Goal: Task Accomplishment & Management: Use online tool/utility

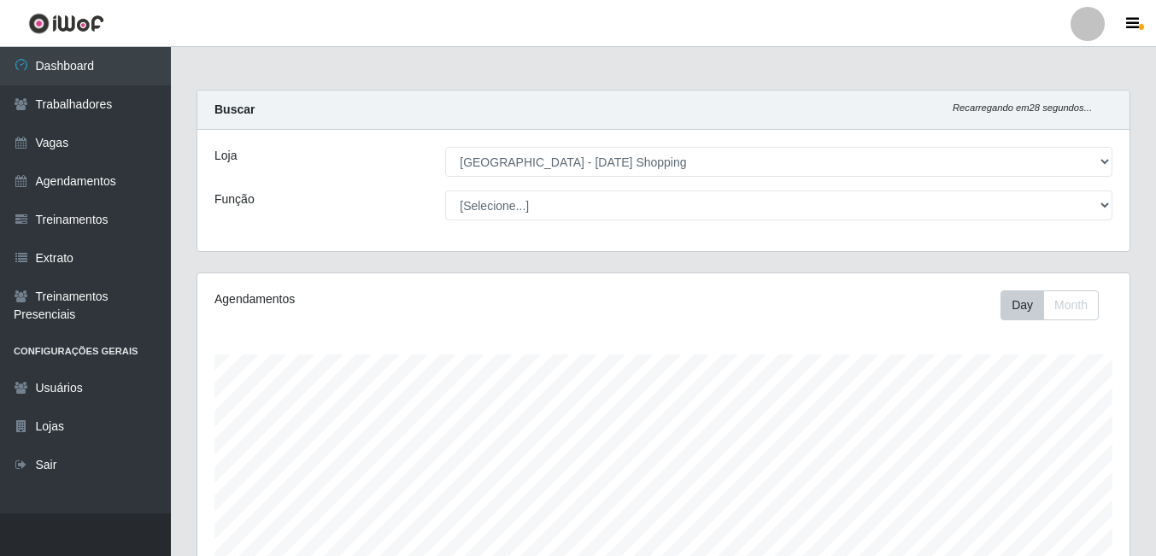
select select "471"
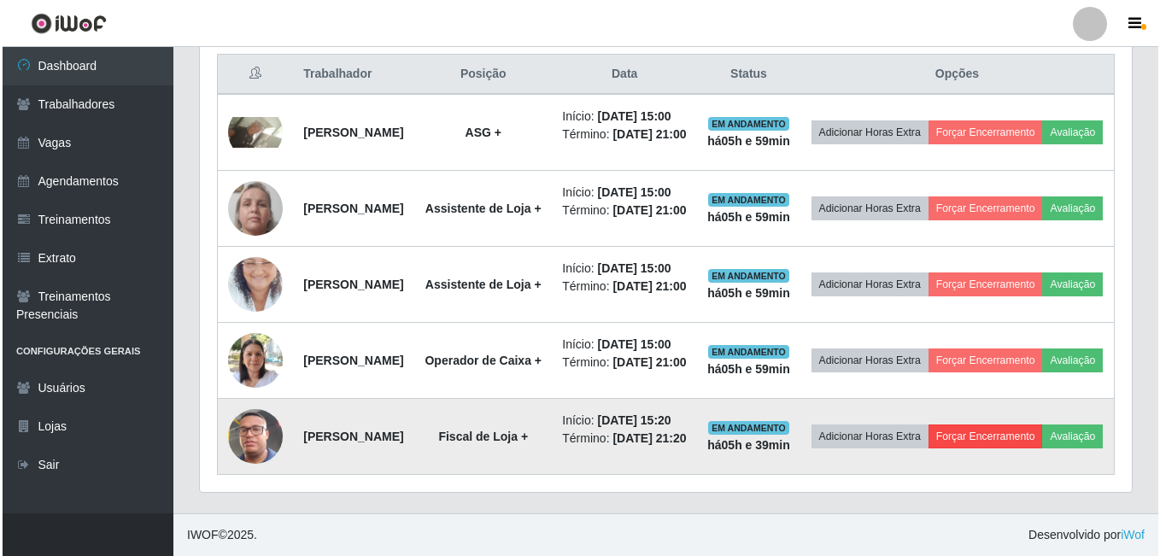
scroll to position [808, 0]
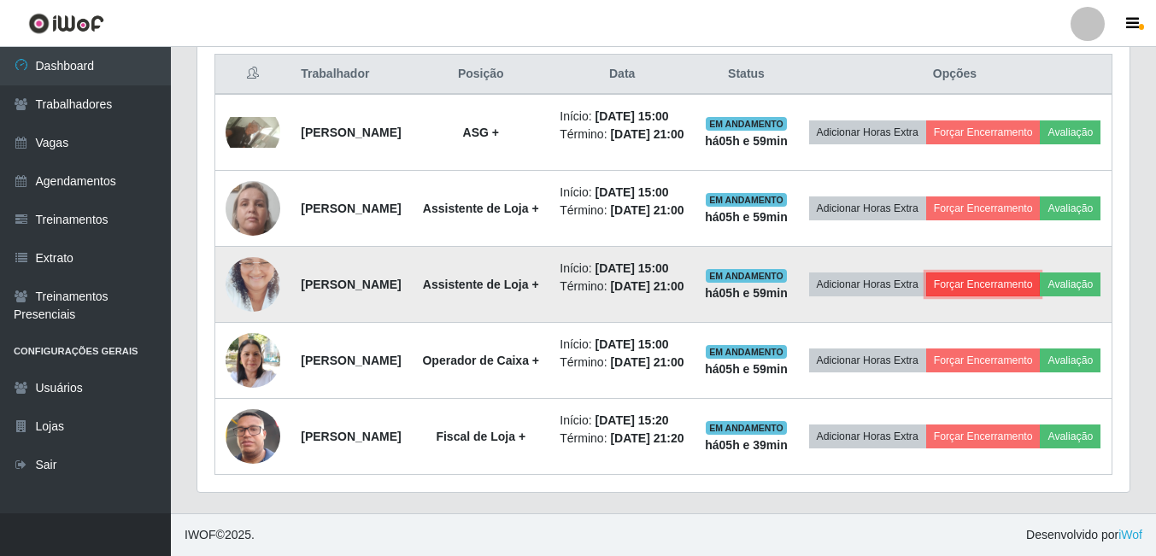
click at [1029, 273] on button "Forçar Encerramento" at bounding box center [983, 285] width 114 height 24
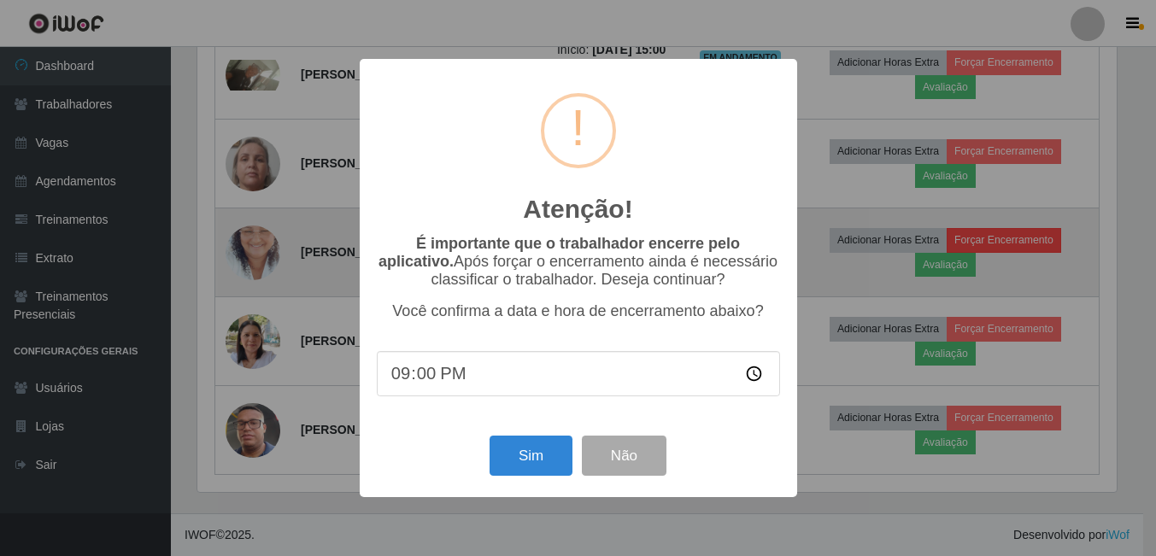
scroll to position [355, 924]
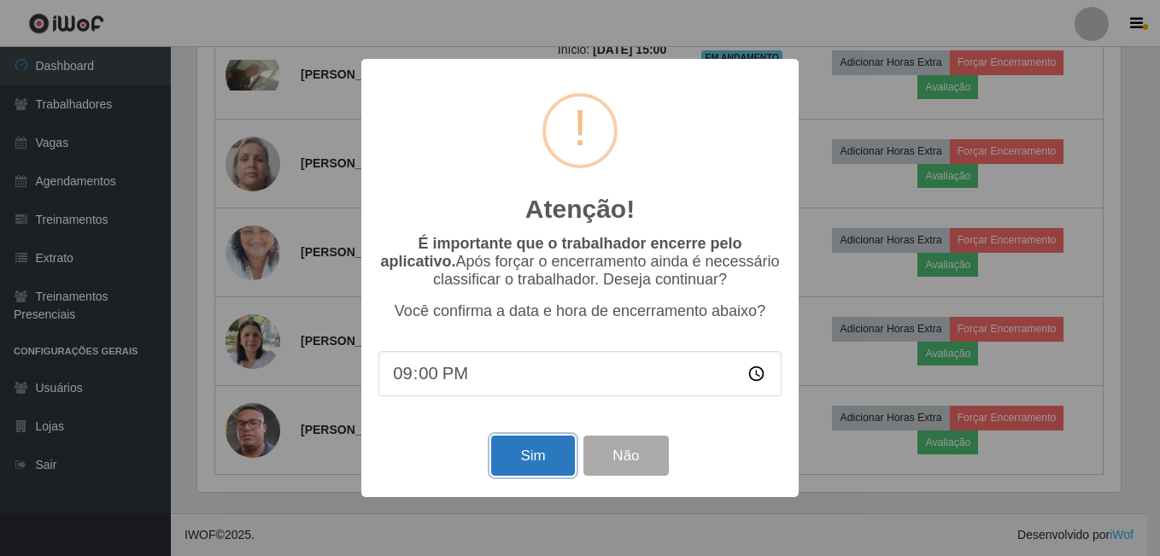
click at [509, 460] on button "Sim" at bounding box center [532, 456] width 83 height 40
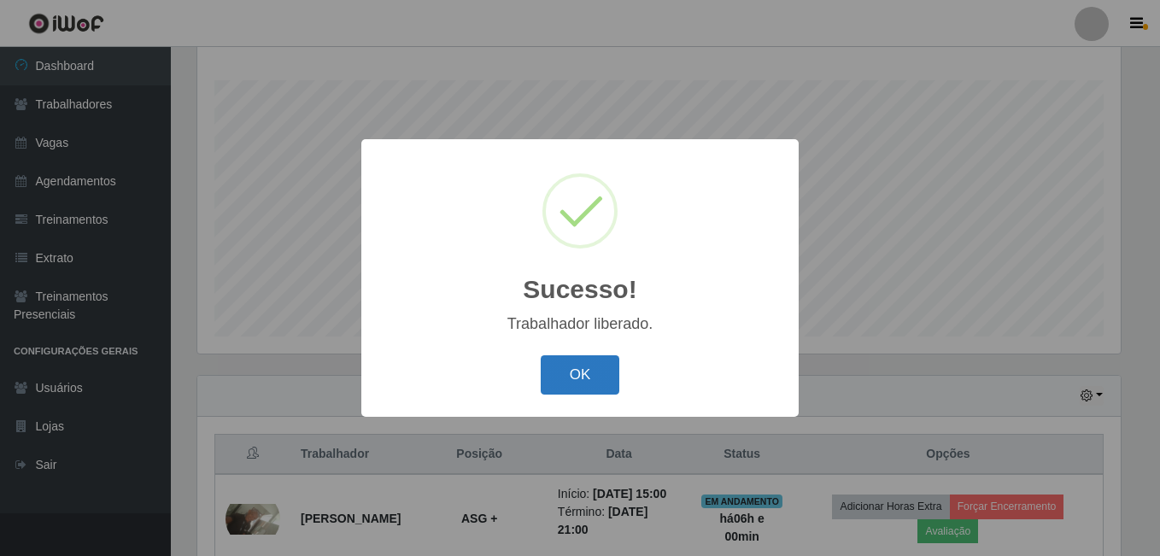
click at [574, 370] on button "OK" at bounding box center [580, 375] width 79 height 40
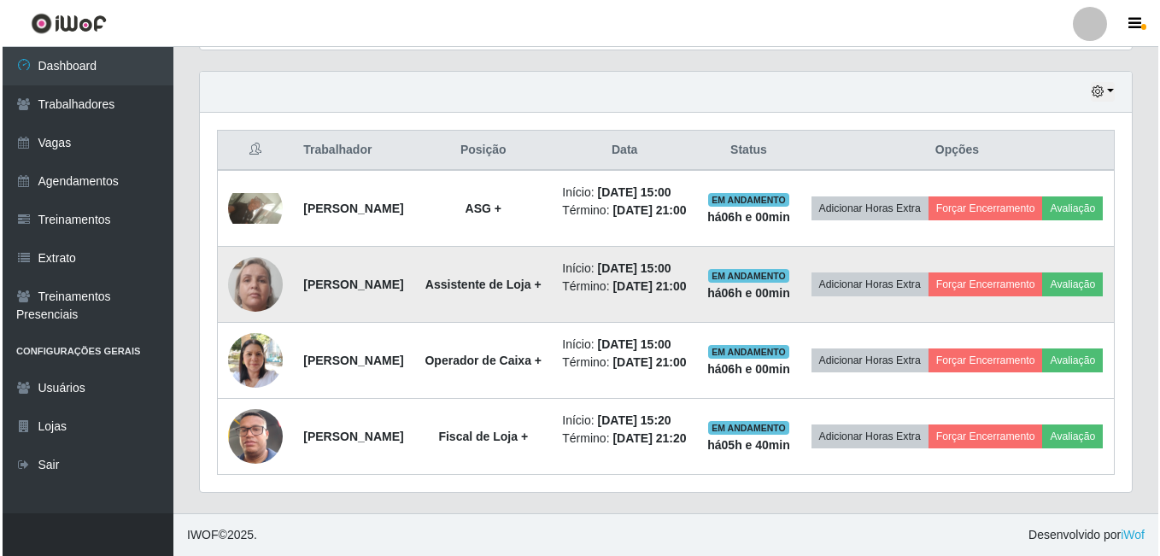
scroll to position [701, 0]
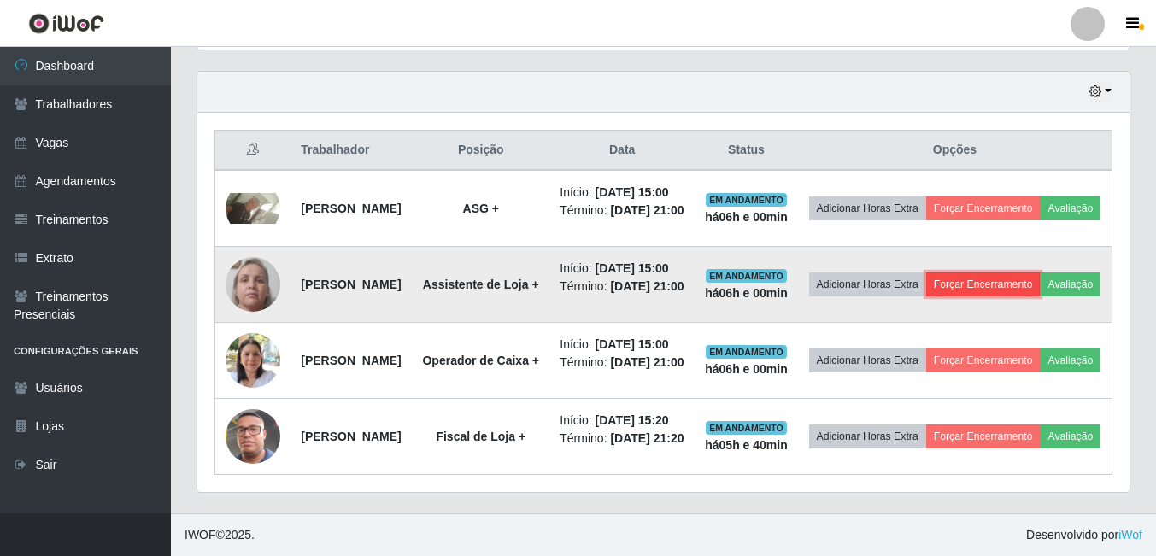
click at [1041, 273] on button "Forçar Encerramento" at bounding box center [983, 285] width 114 height 24
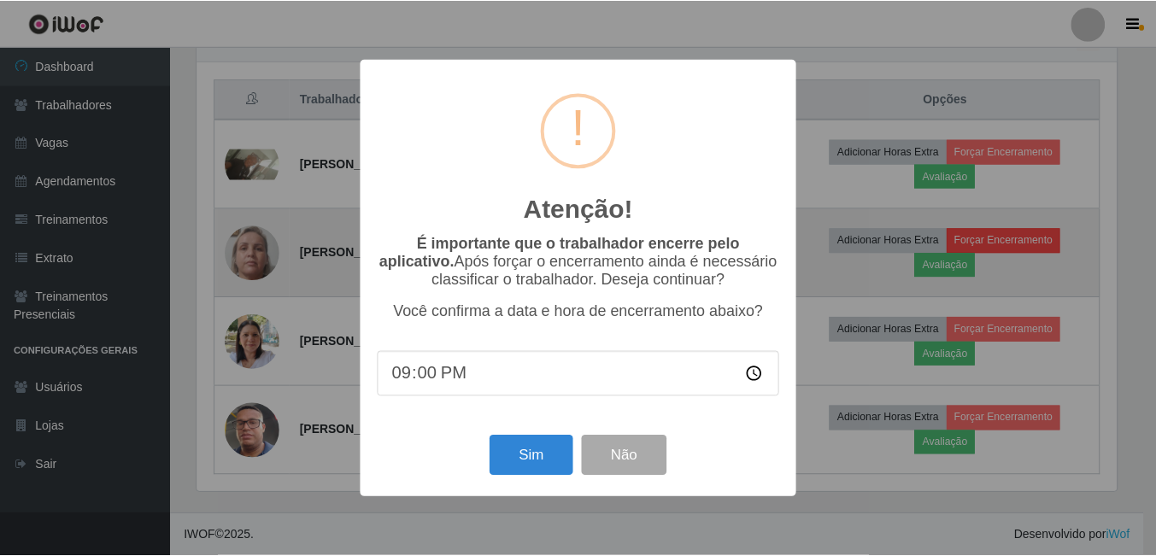
scroll to position [355, 924]
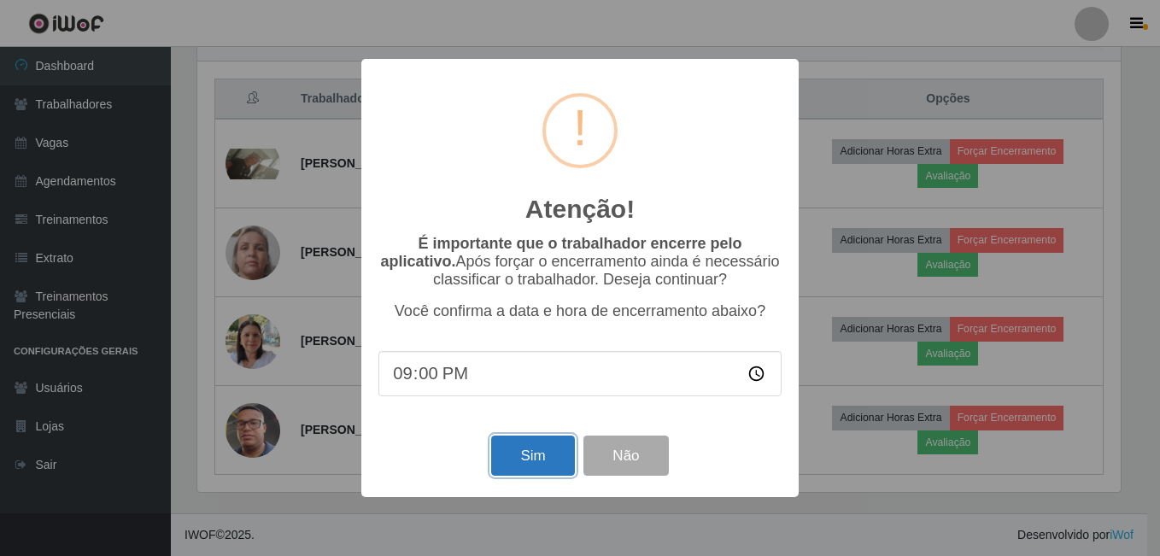
click at [536, 459] on button "Sim" at bounding box center [532, 456] width 83 height 40
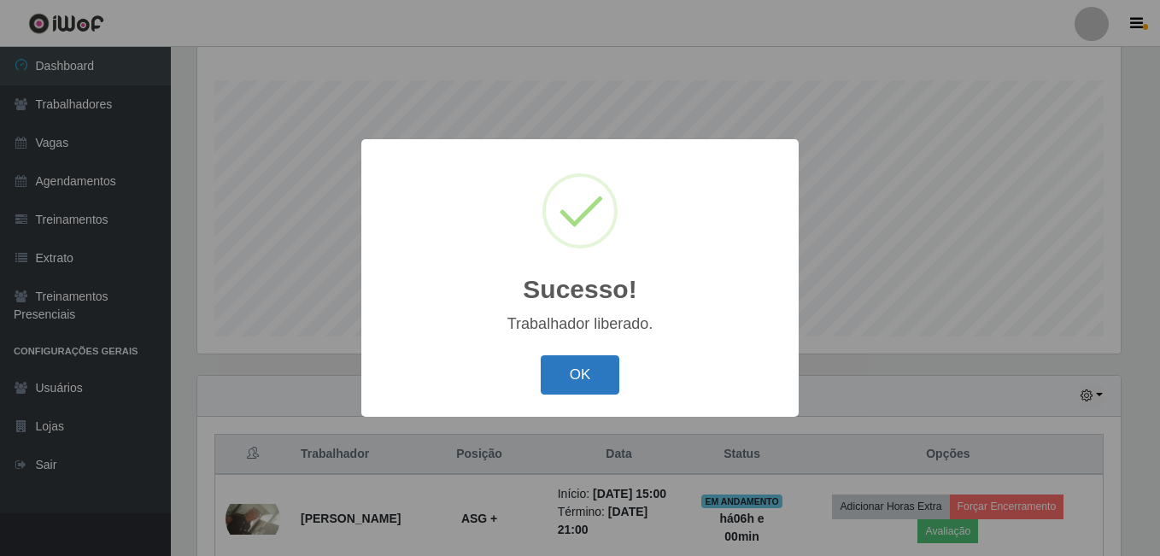
click at [582, 378] on button "OK" at bounding box center [580, 375] width 79 height 40
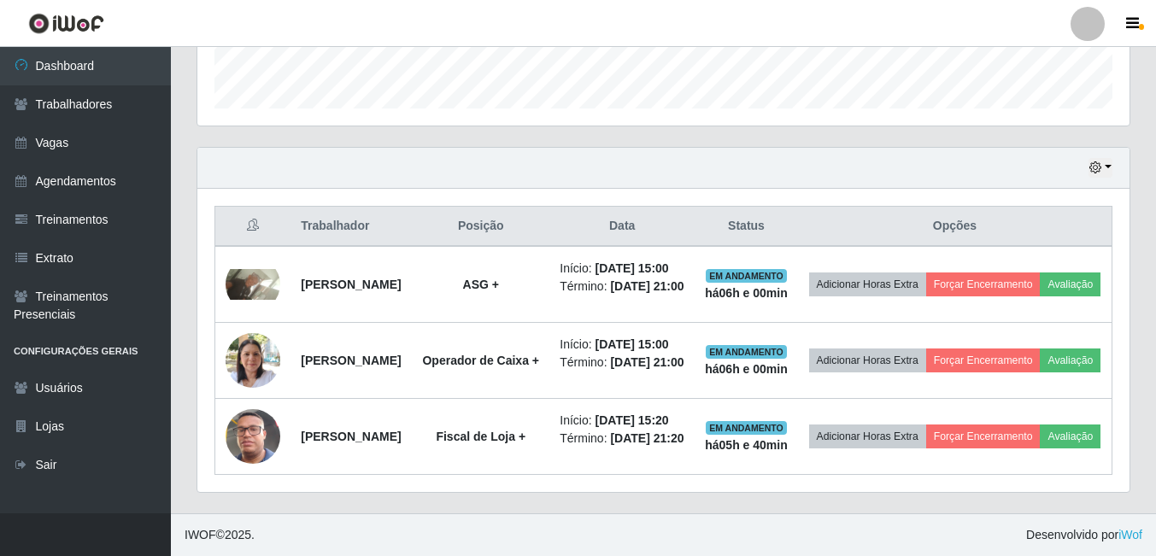
scroll to position [595, 0]
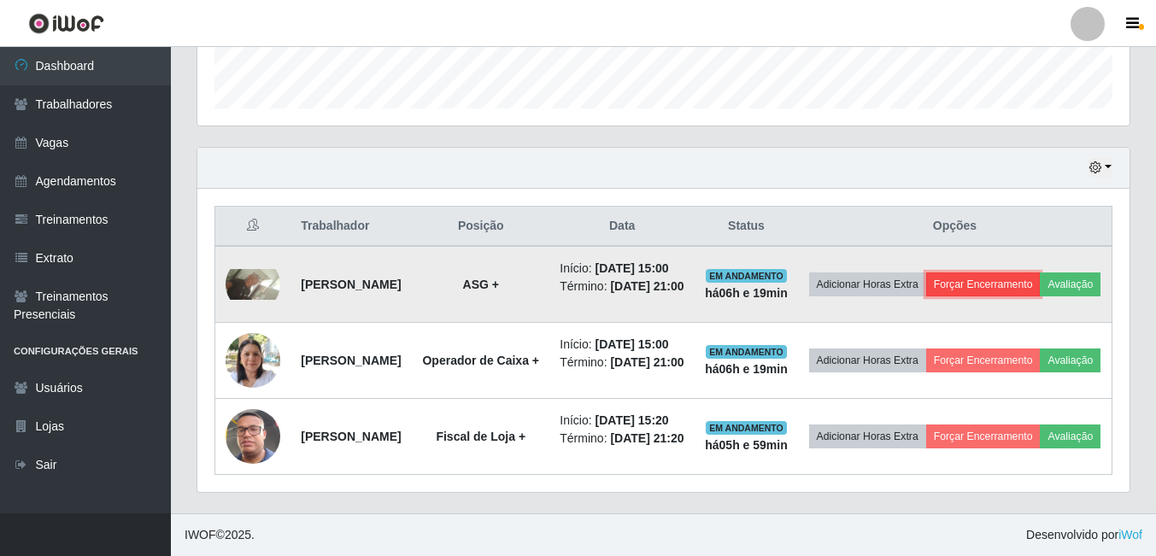
click at [1040, 273] on button "Forçar Encerramento" at bounding box center [983, 285] width 114 height 24
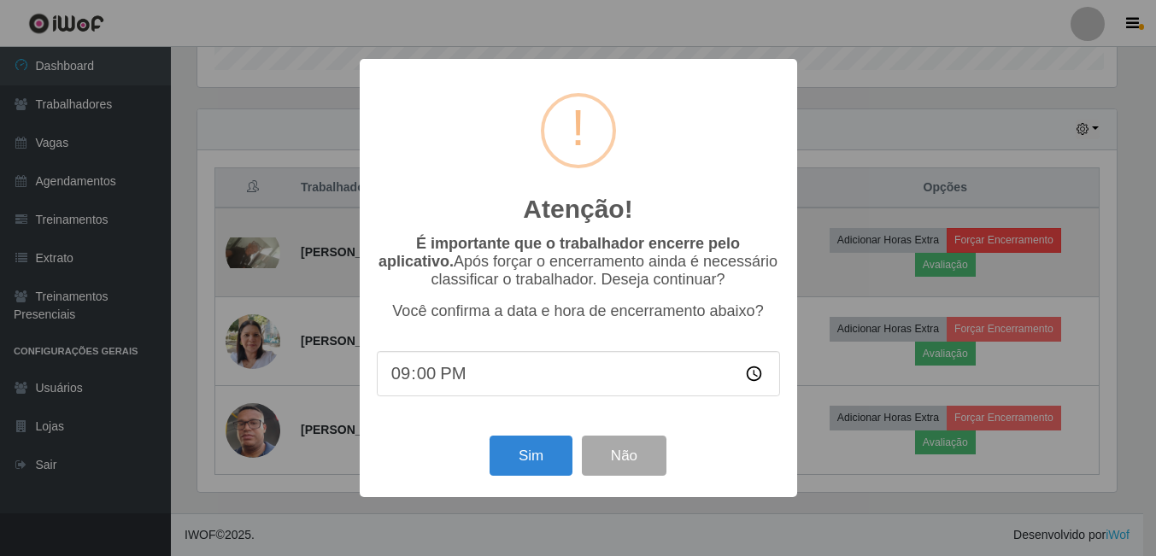
scroll to position [355, 924]
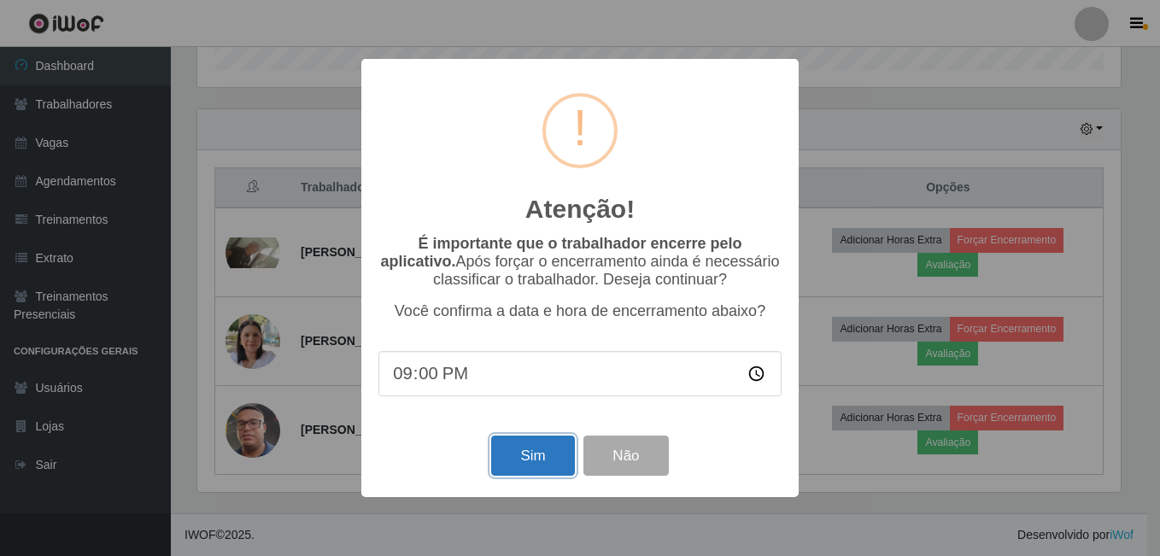
click at [558, 466] on button "Sim" at bounding box center [532, 456] width 83 height 40
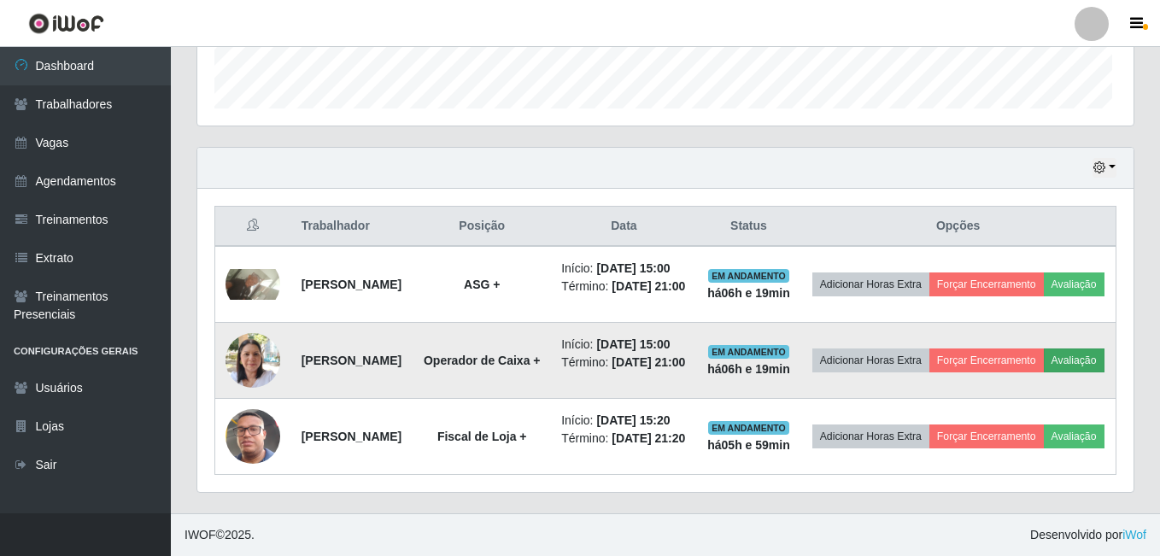
scroll to position [355, 932]
click at [1041, 349] on button "Forçar Encerramento" at bounding box center [983, 361] width 114 height 24
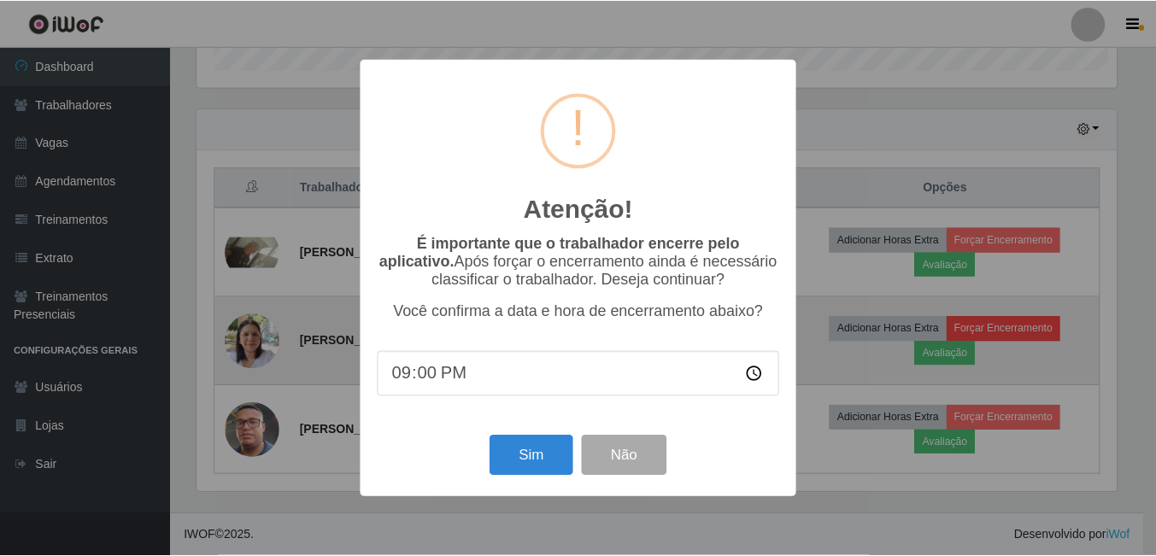
scroll to position [274, 0]
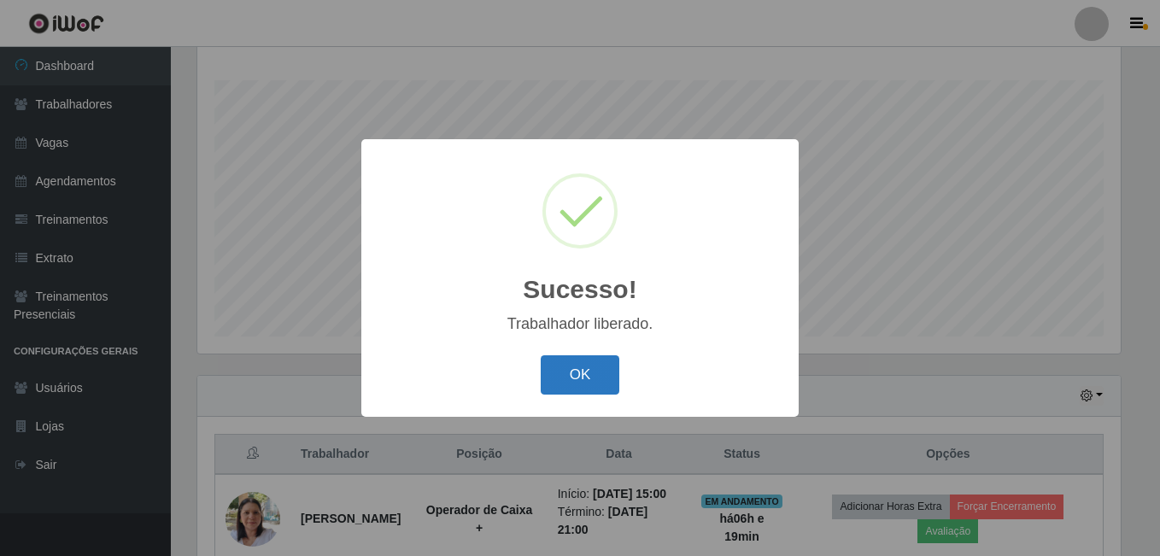
click at [604, 379] on button "OK" at bounding box center [580, 375] width 79 height 40
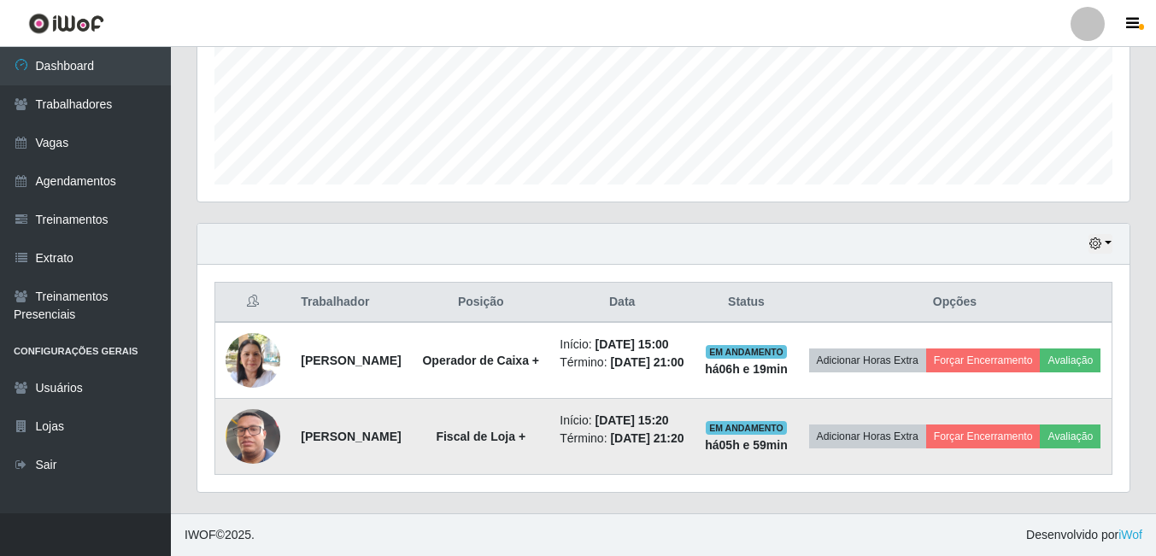
scroll to position [488, 0]
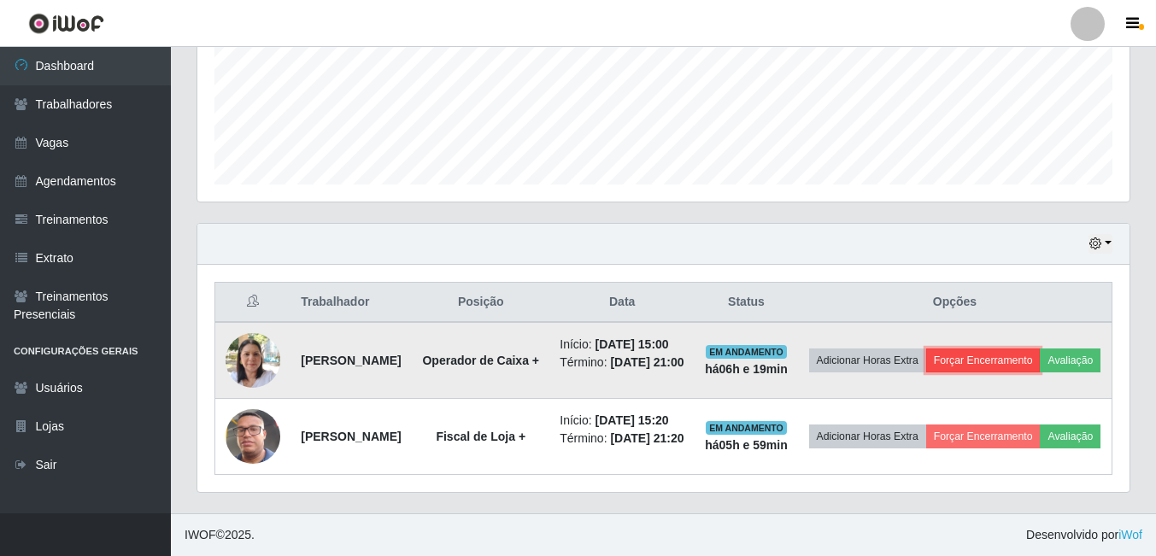
click at [1041, 349] on button "Forçar Encerramento" at bounding box center [983, 361] width 114 height 24
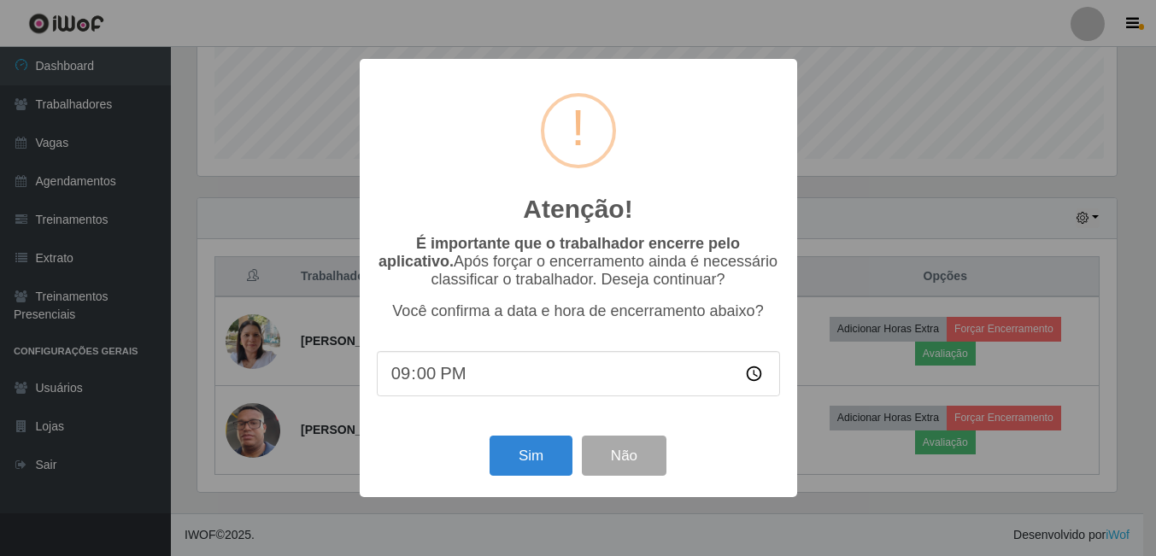
scroll to position [355, 924]
click at [545, 452] on button "Sim" at bounding box center [532, 456] width 83 height 40
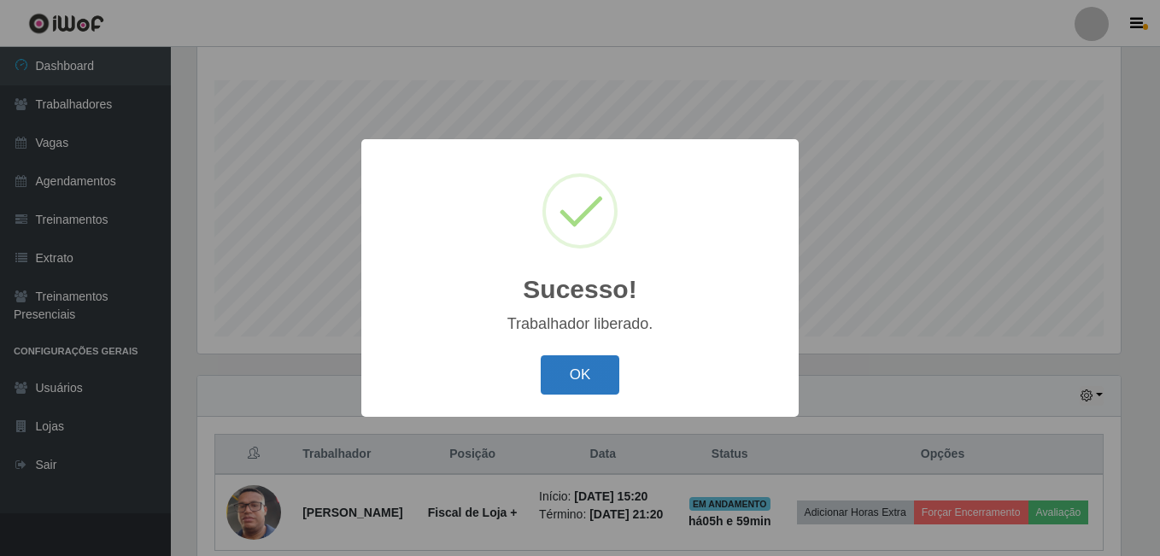
click at [597, 378] on button "OK" at bounding box center [580, 375] width 79 height 40
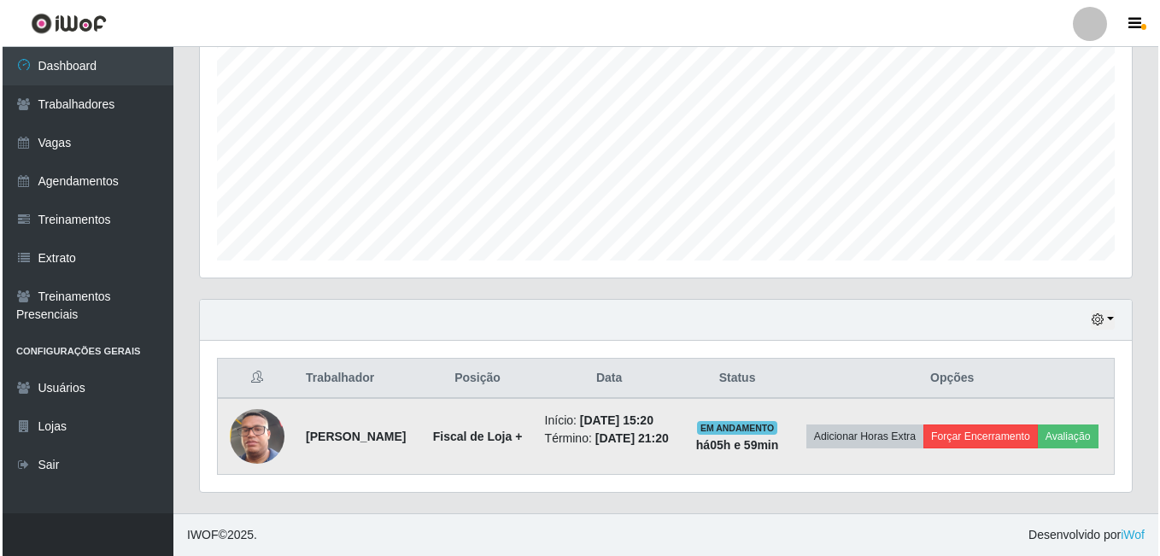
scroll to position [363, 0]
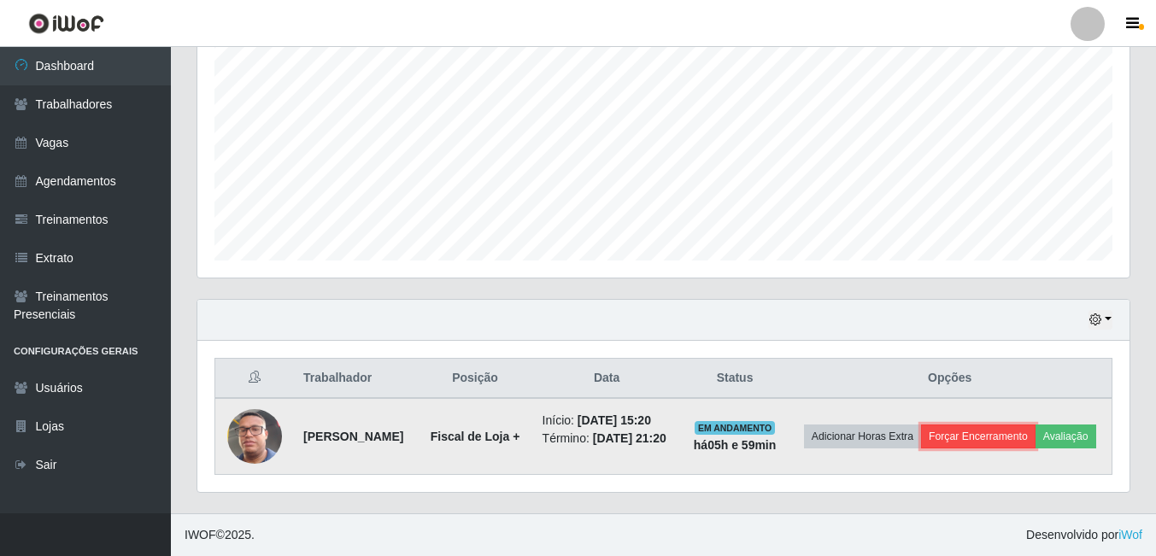
click at [1033, 425] on button "Forçar Encerramento" at bounding box center [978, 437] width 114 height 24
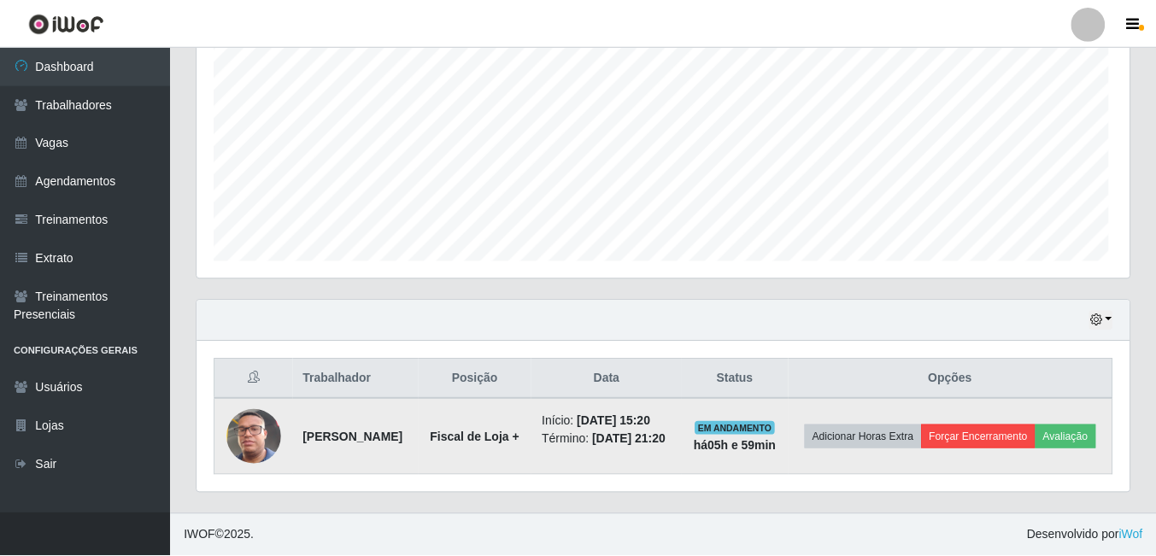
scroll to position [355, 924]
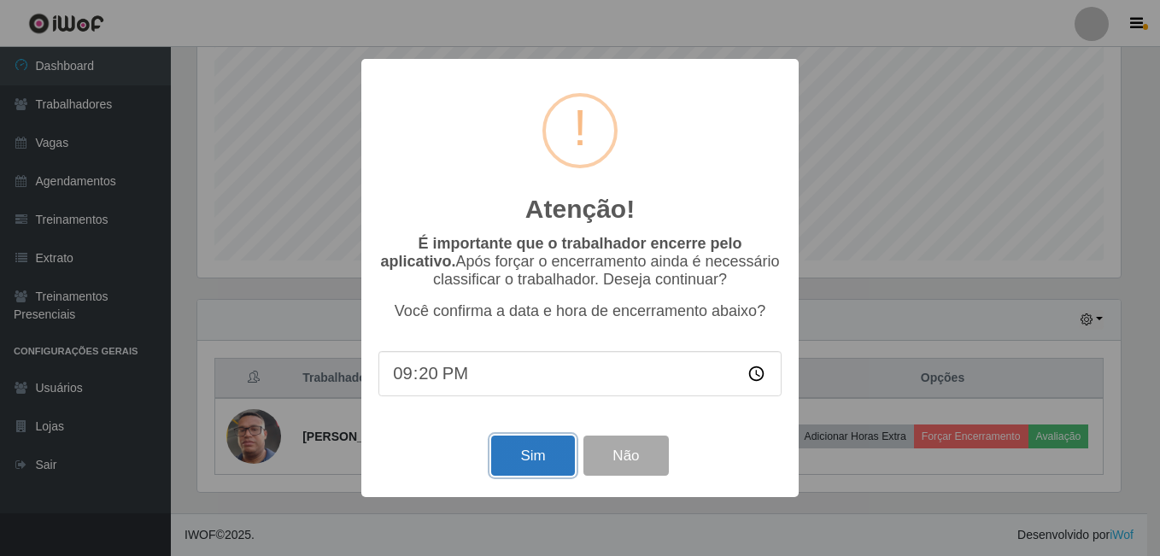
click at [554, 462] on button "Sim" at bounding box center [532, 456] width 83 height 40
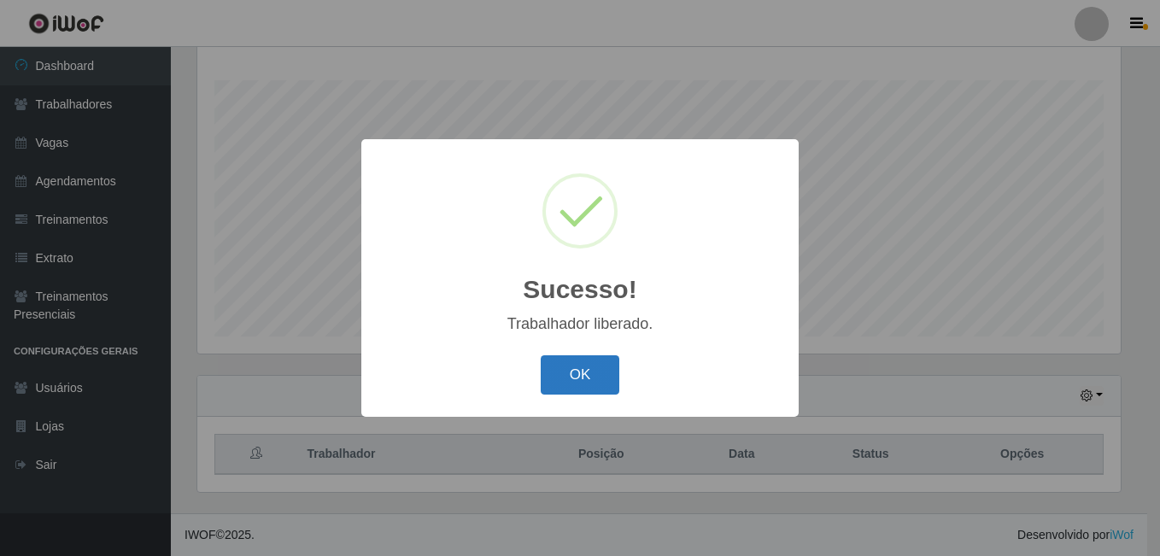
click at [561, 381] on button "OK" at bounding box center [580, 375] width 79 height 40
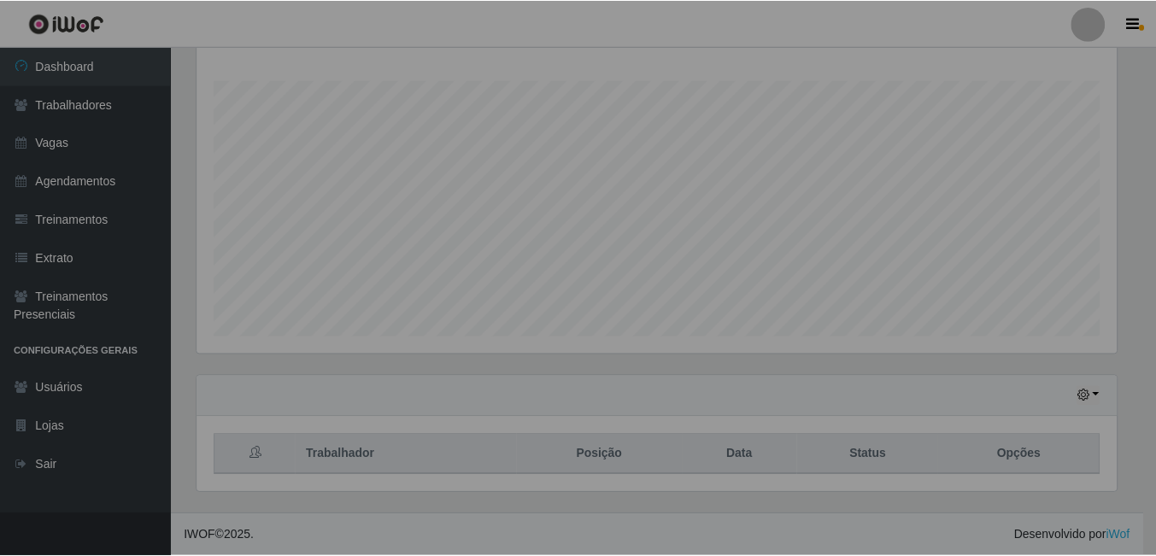
scroll to position [355, 932]
